Goal: Task Accomplishment & Management: Complete application form

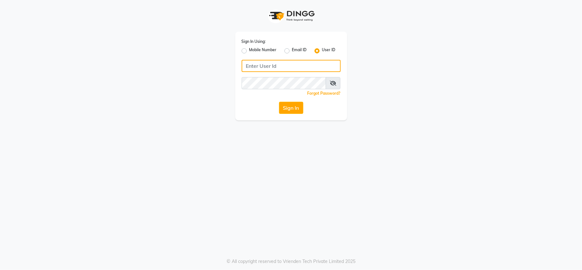
click at [269, 64] on input "Username" at bounding box center [291, 66] width 99 height 12
type input "[PERSON_NAME]"
click at [292, 107] on button "Sign In" at bounding box center [291, 108] width 24 height 12
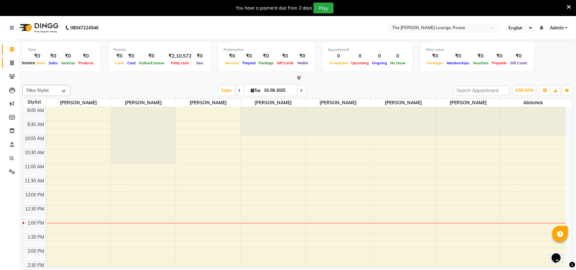
click at [12, 61] on icon at bounding box center [12, 62] width 4 height 5
select select "7307"
select select "service"
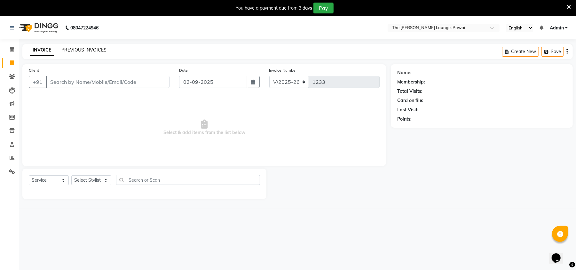
click at [77, 48] on link "PREVIOUS INVOICES" at bounding box center [83, 50] width 45 height 6
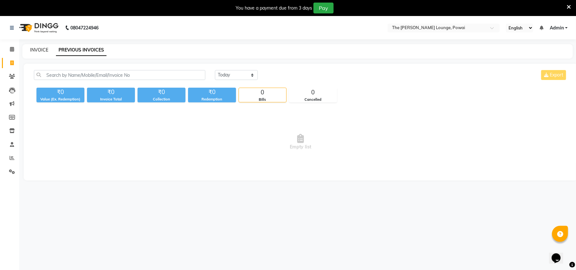
click at [36, 49] on link "INVOICE" at bounding box center [39, 50] width 18 height 6
select select "7307"
select select "service"
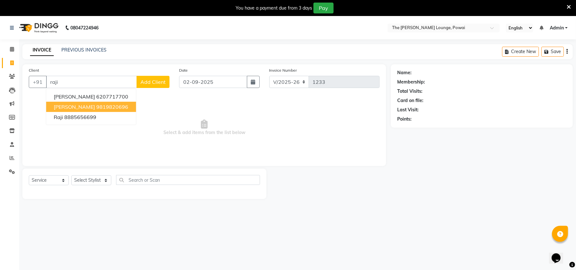
click at [75, 109] on span "[PERSON_NAME]" at bounding box center [74, 107] width 41 height 6
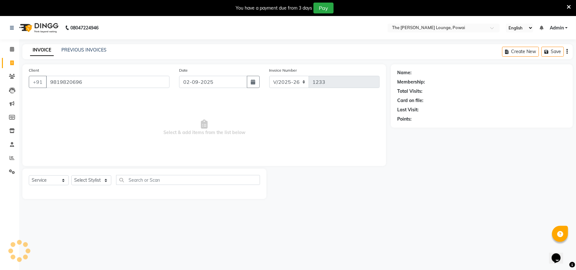
type input "9819820696"
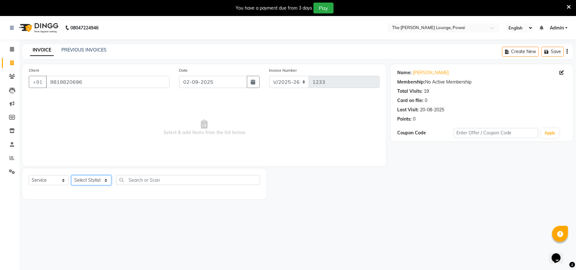
click at [83, 179] on select "Select Stylist Abhishek [PERSON_NAME] [PERSON_NAME] [PERSON_NAME] Sameer [PERSO…" at bounding box center [91, 180] width 40 height 10
select select "62666"
click at [71, 175] on select "Select Stylist Abhishek [PERSON_NAME] [PERSON_NAME] [PERSON_NAME] Sameer [PERSO…" at bounding box center [91, 180] width 40 height 10
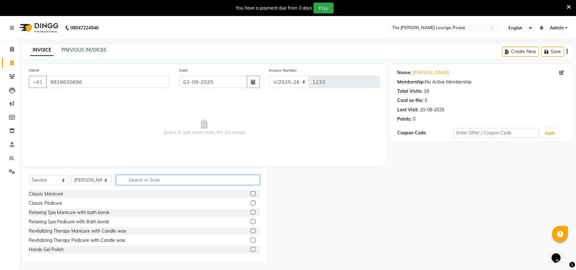
click at [135, 181] on input "text" at bounding box center [188, 180] width 144 height 10
type input "hai"
click at [251, 222] on label at bounding box center [253, 221] width 5 height 5
click at [251, 222] on input "checkbox" at bounding box center [253, 222] width 4 height 4
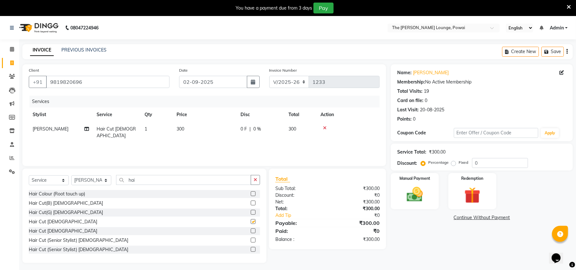
checkbox input "false"
click at [183, 128] on span "300" at bounding box center [181, 129] width 8 height 6
select select "62666"
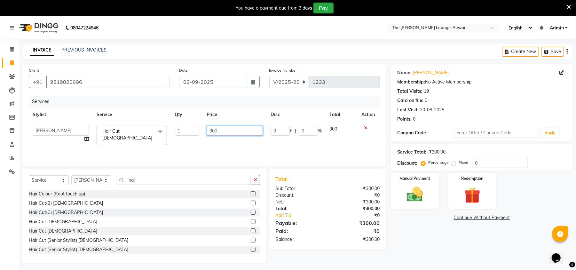
click at [216, 130] on input "300" at bounding box center [235, 131] width 56 height 10
type input "250"
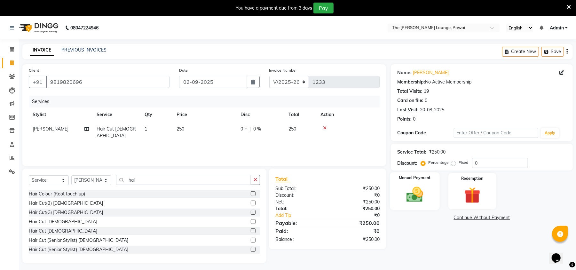
click at [407, 195] on img at bounding box center [415, 195] width 28 height 20
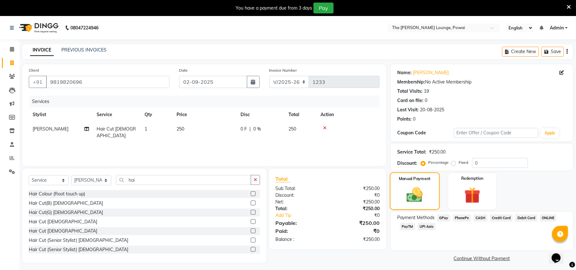
scroll to position [16, 0]
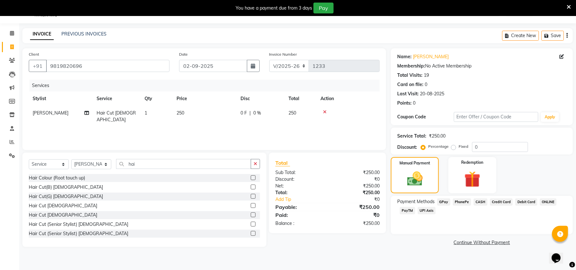
click at [443, 202] on span "GPay" at bounding box center [443, 201] width 13 height 7
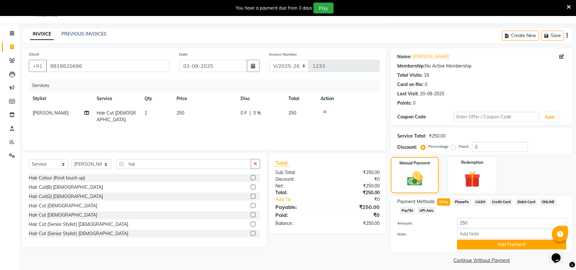
scroll to position [21, 0]
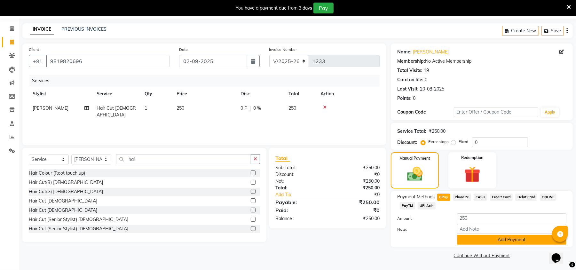
click at [474, 242] on button "Add Payment" at bounding box center [511, 240] width 109 height 10
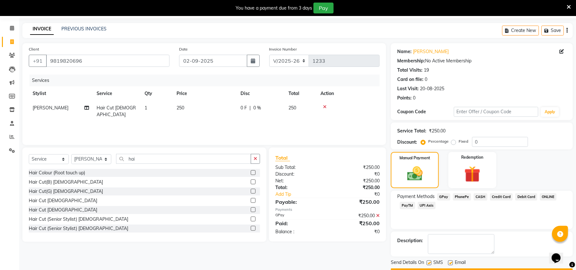
scroll to position [40, 0]
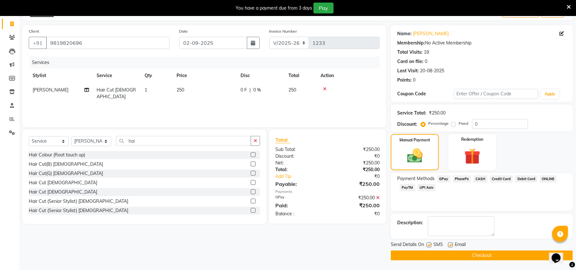
click at [471, 253] on button "Checkout" at bounding box center [482, 255] width 182 height 10
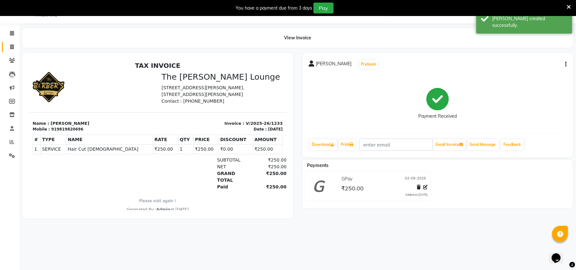
click at [13, 43] on link "Invoice" at bounding box center [9, 47] width 15 height 11
select select "7307"
select select "service"
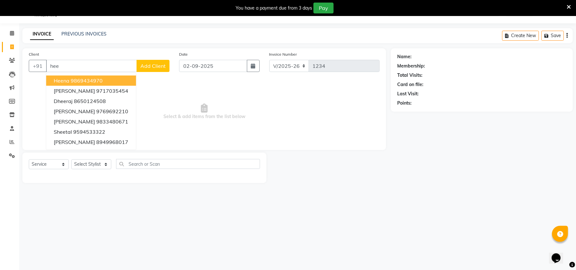
click at [101, 79] on ngb-highlight "9869434970" at bounding box center [87, 80] width 32 height 6
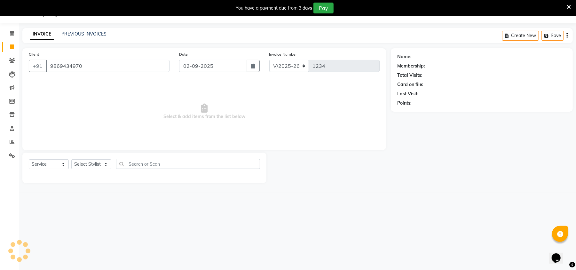
type input "9869434970"
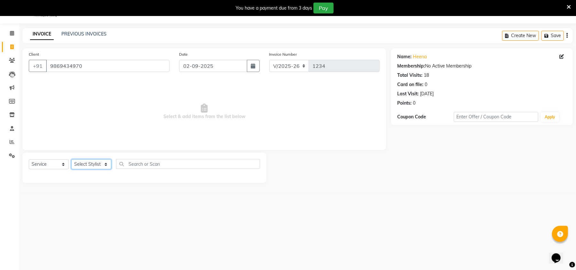
click at [88, 159] on select "Select Stylist Abhishek [PERSON_NAME] [PERSON_NAME] [PERSON_NAME] Sameer [PERSO…" at bounding box center [91, 164] width 40 height 10
select select "62666"
click at [71, 159] on select "Select Stylist Abhishek [PERSON_NAME] [PERSON_NAME] [PERSON_NAME] Sameer [PERSO…" at bounding box center [91, 164] width 40 height 10
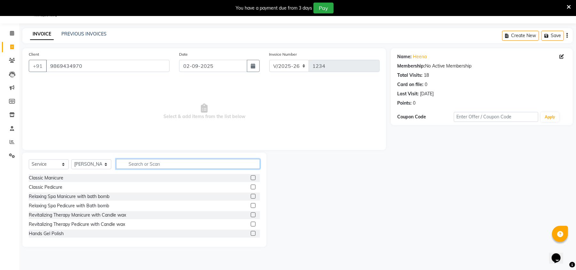
click at [178, 165] on input "text" at bounding box center [188, 164] width 144 height 10
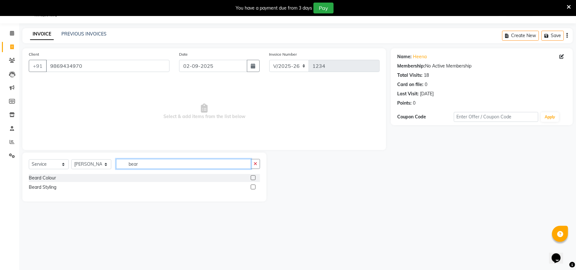
type input "bear"
click at [255, 189] on label at bounding box center [253, 187] width 5 height 5
click at [255, 189] on input "checkbox" at bounding box center [253, 187] width 4 height 4
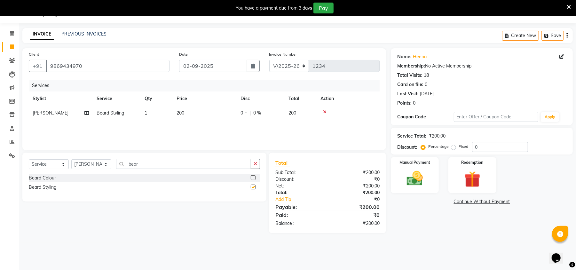
checkbox input "false"
click at [181, 113] on span "200" at bounding box center [181, 113] width 8 height 6
select select "62666"
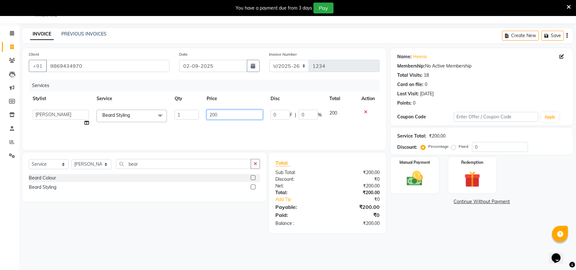
click at [215, 115] on input "200" at bounding box center [235, 115] width 56 height 10
type input "150"
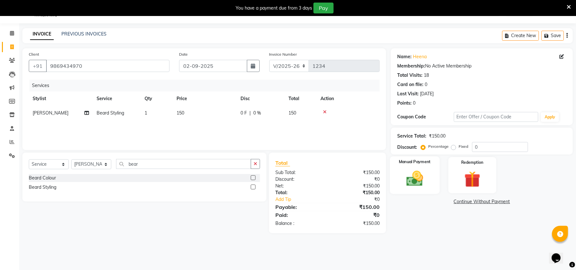
click at [401, 178] on img at bounding box center [415, 179] width 28 height 20
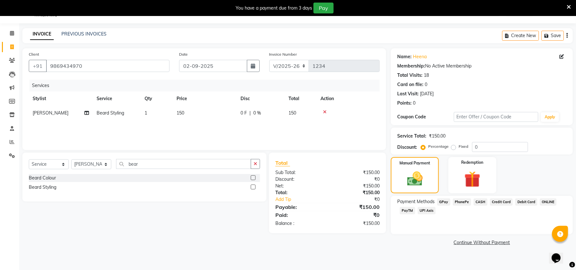
click at [445, 201] on span "GPay" at bounding box center [443, 201] width 13 height 7
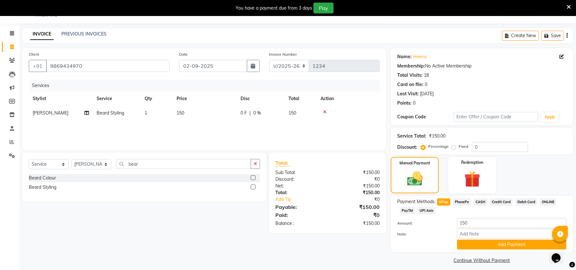
scroll to position [21, 0]
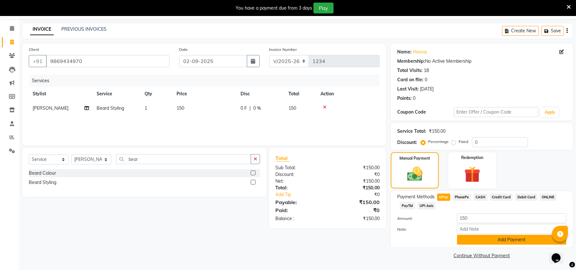
click at [471, 241] on button "Add Payment" at bounding box center [511, 240] width 109 height 10
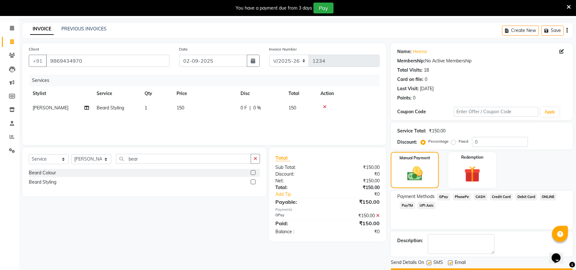
scroll to position [40, 0]
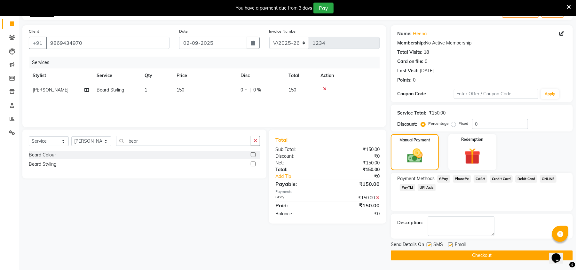
click at [467, 260] on button "Checkout" at bounding box center [482, 255] width 182 height 10
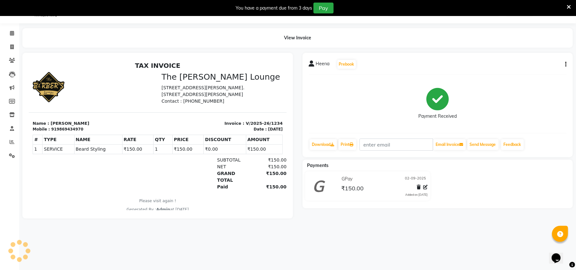
click at [530, 214] on div "[PERSON_NAME] Prebook Payment Received Download Print Email Invoice Send Messag…" at bounding box center [438, 136] width 280 height 166
